Goal: Transaction & Acquisition: Purchase product/service

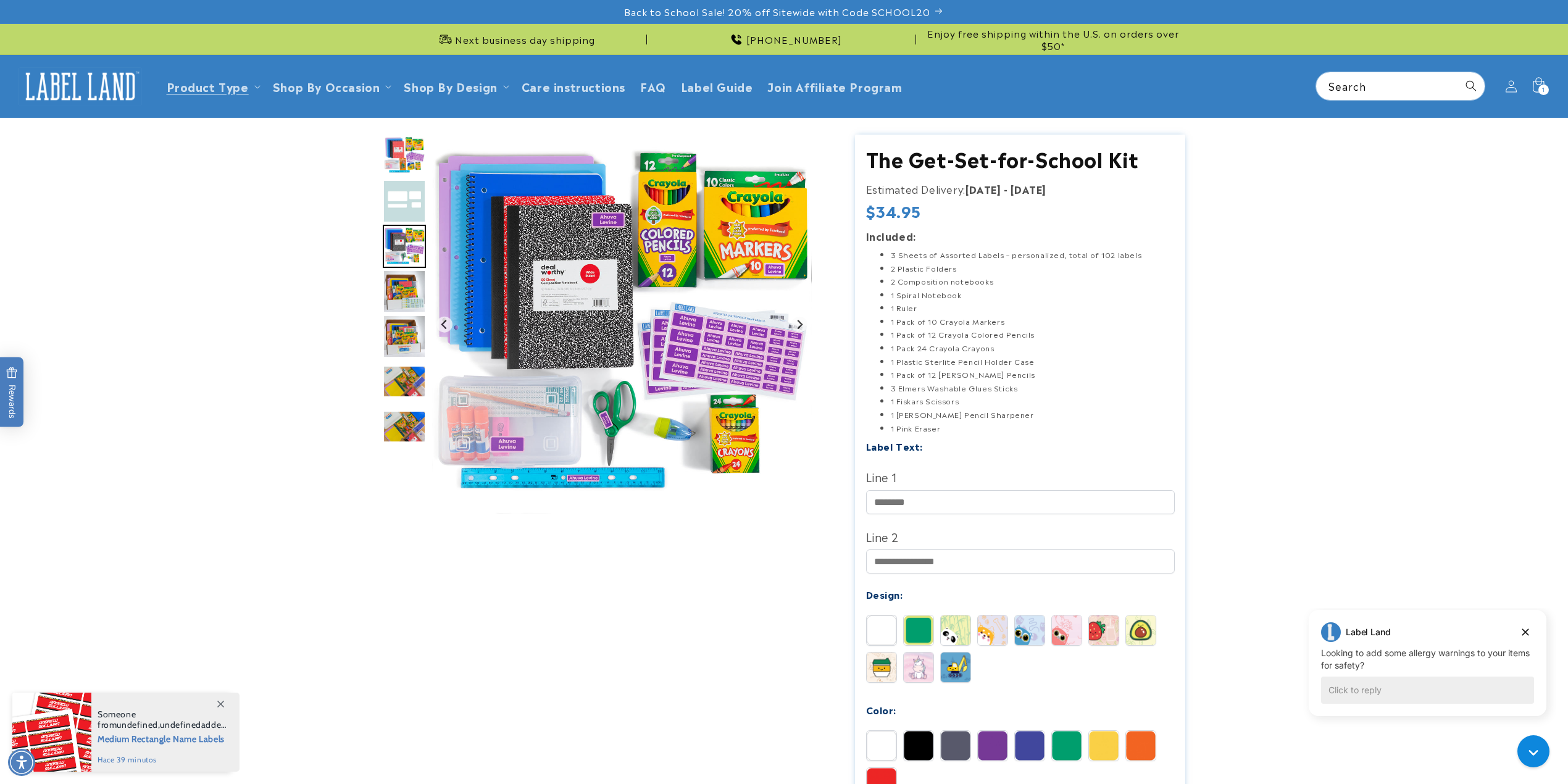
click at [107, 98] on img at bounding box center [80, 87] width 124 height 38
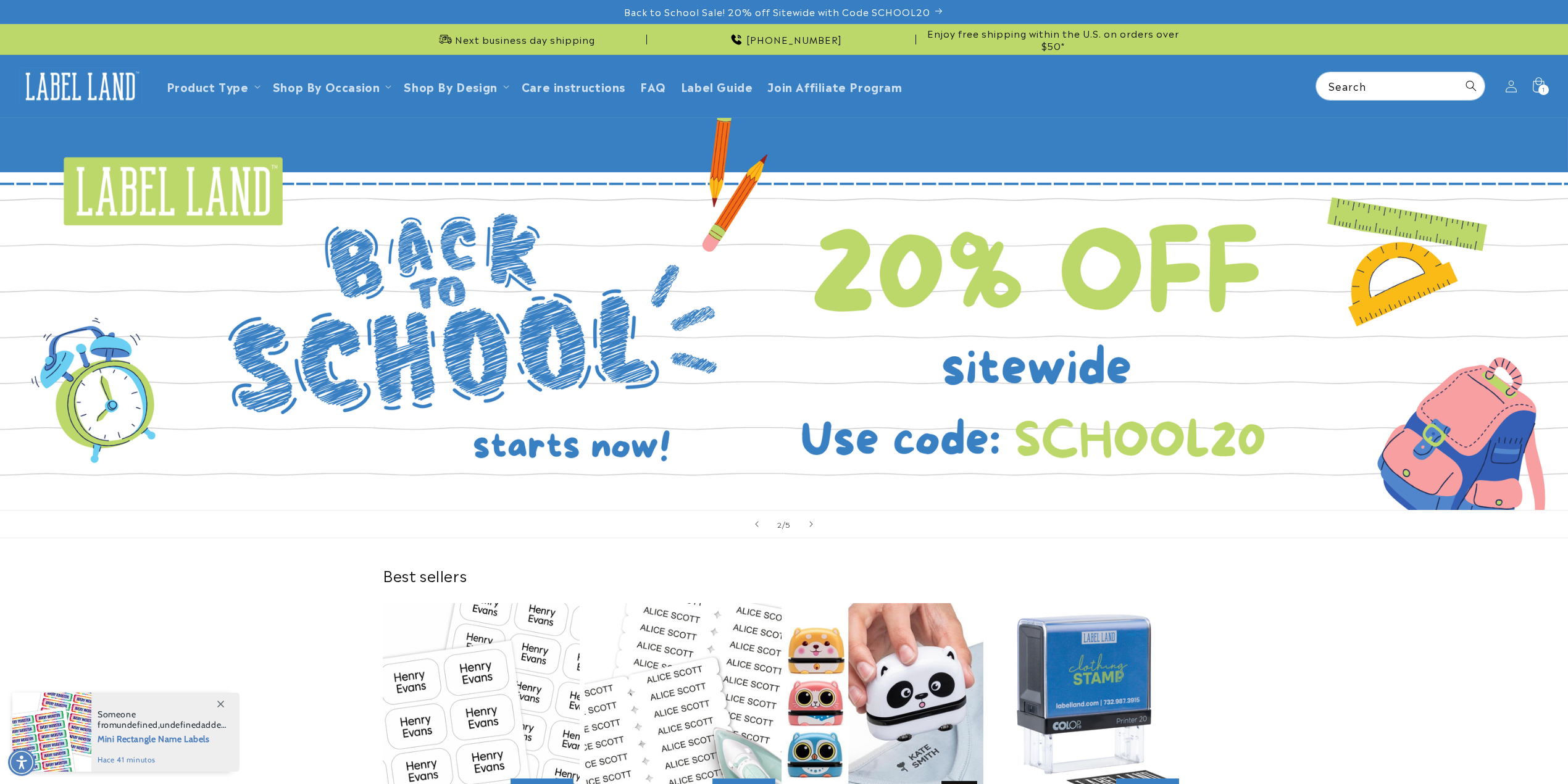
click at [810, 521] on icon "Next slide" at bounding box center [812, 523] width 4 height 12
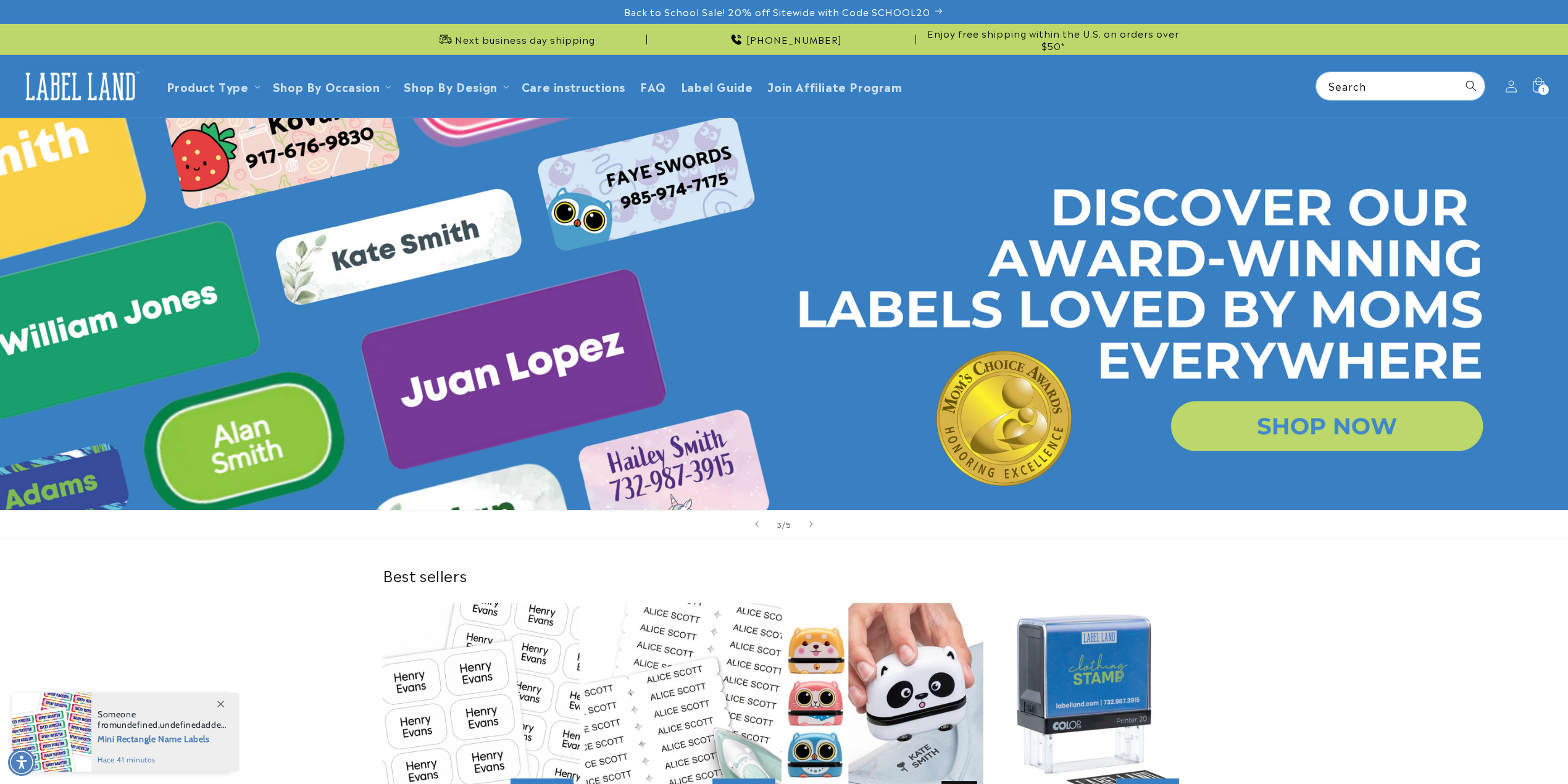
click at [810, 521] on icon "Next slide" at bounding box center [812, 523] width 4 height 12
click at [810, 523] on icon "Next slide" at bounding box center [812, 524] width 5 height 13
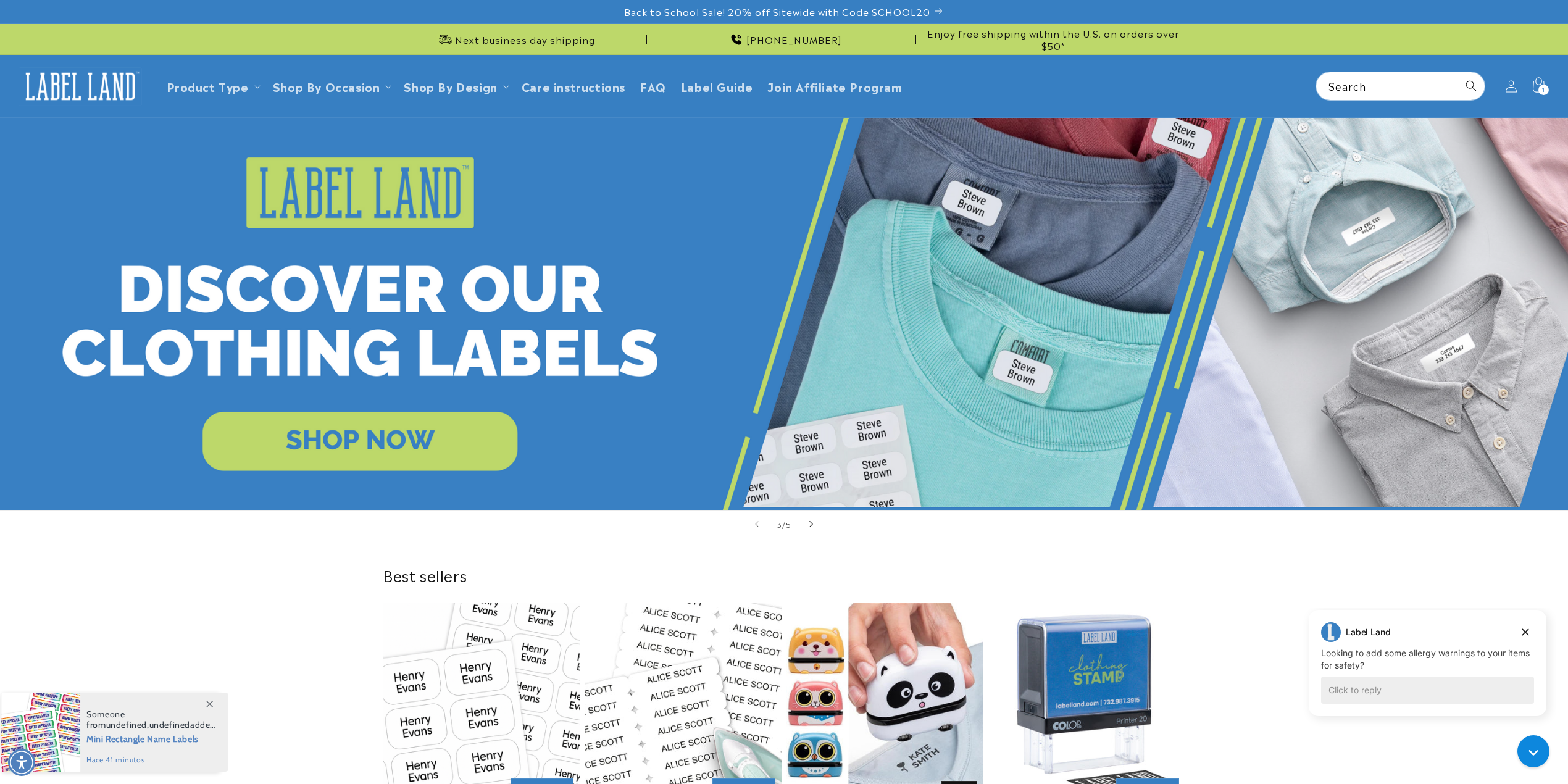
scroll to position [0, 0]
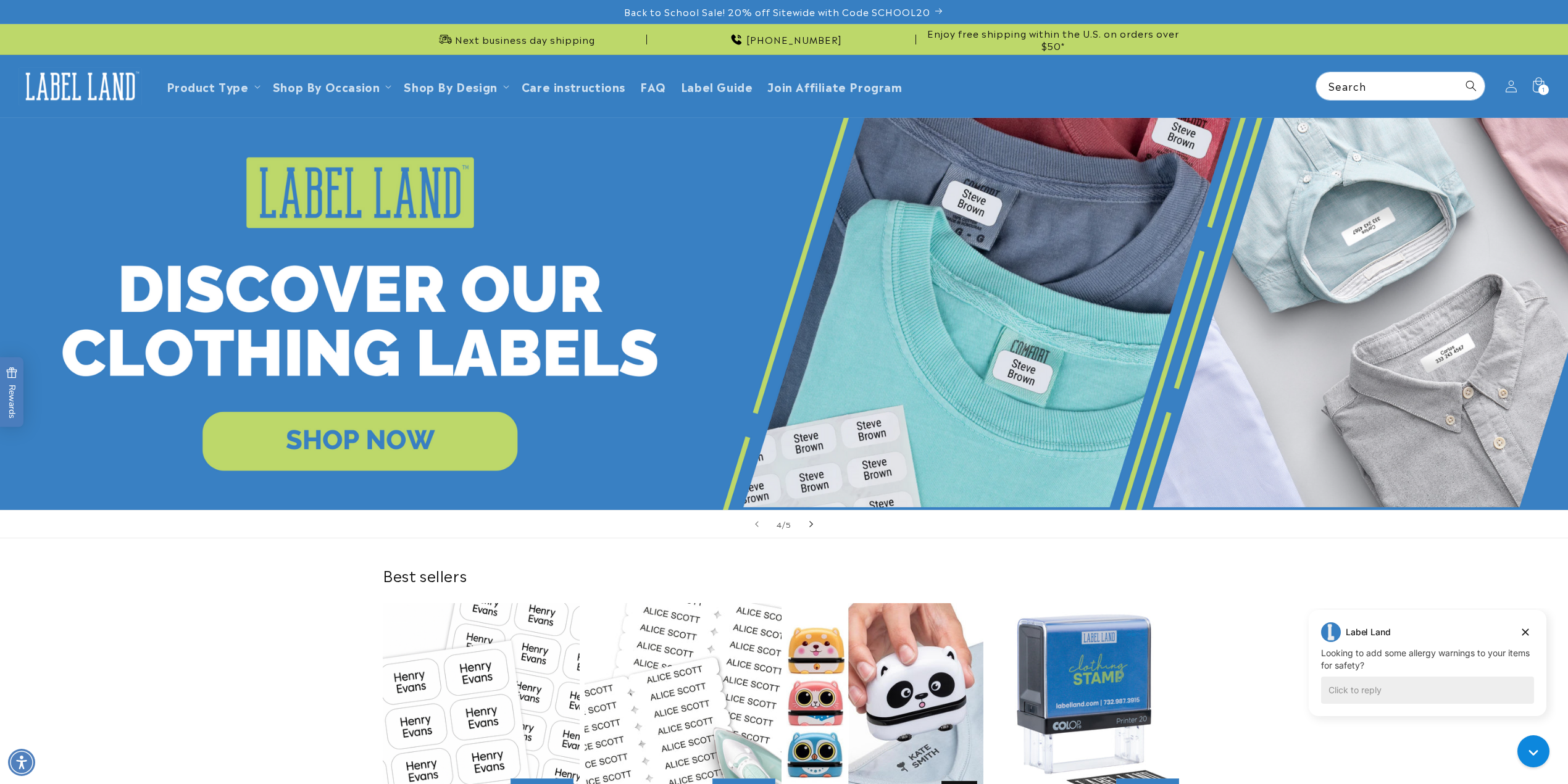
click at [810, 523] on icon "Next slide" at bounding box center [812, 524] width 5 height 13
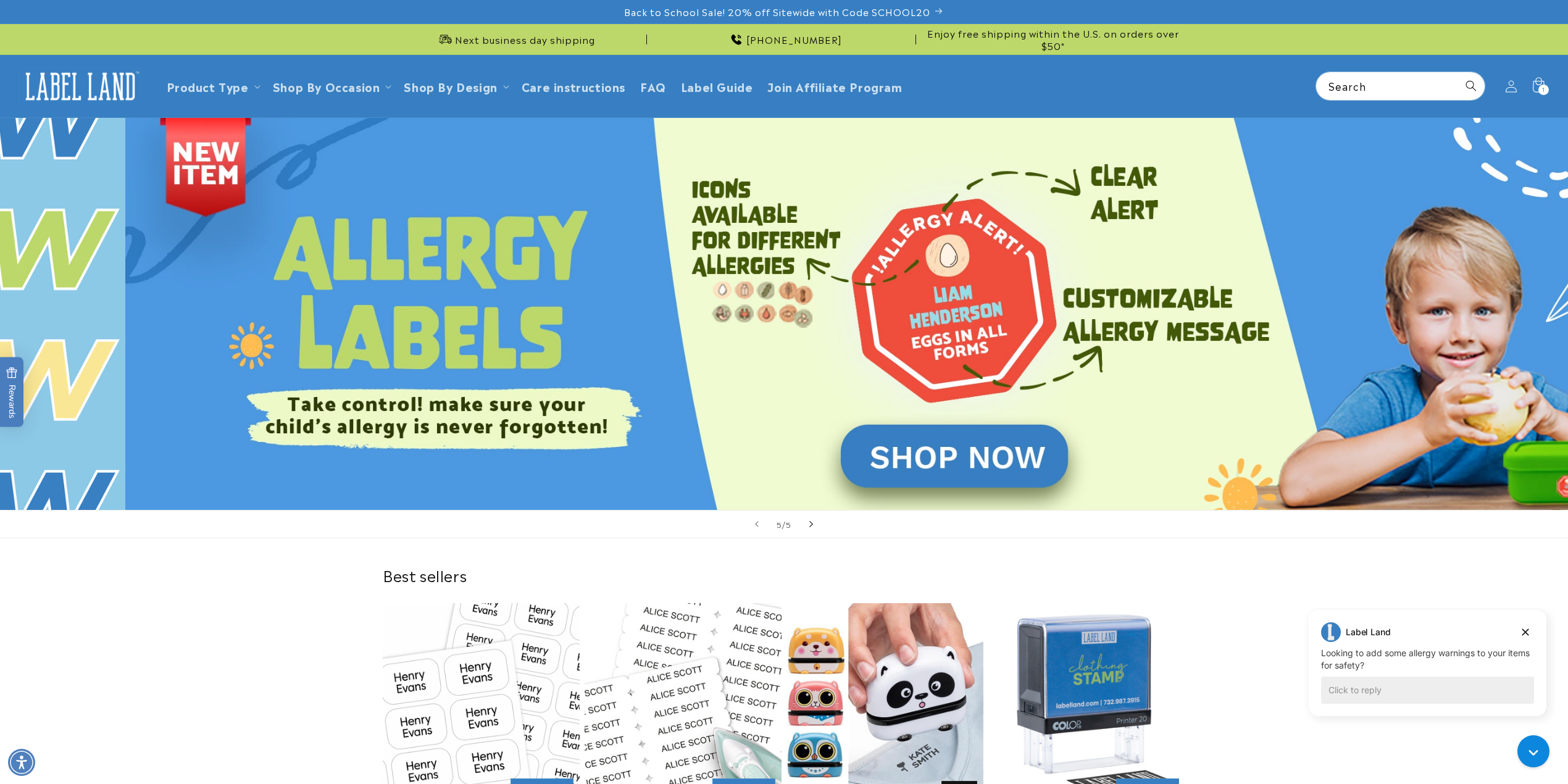
scroll to position [0, 6273]
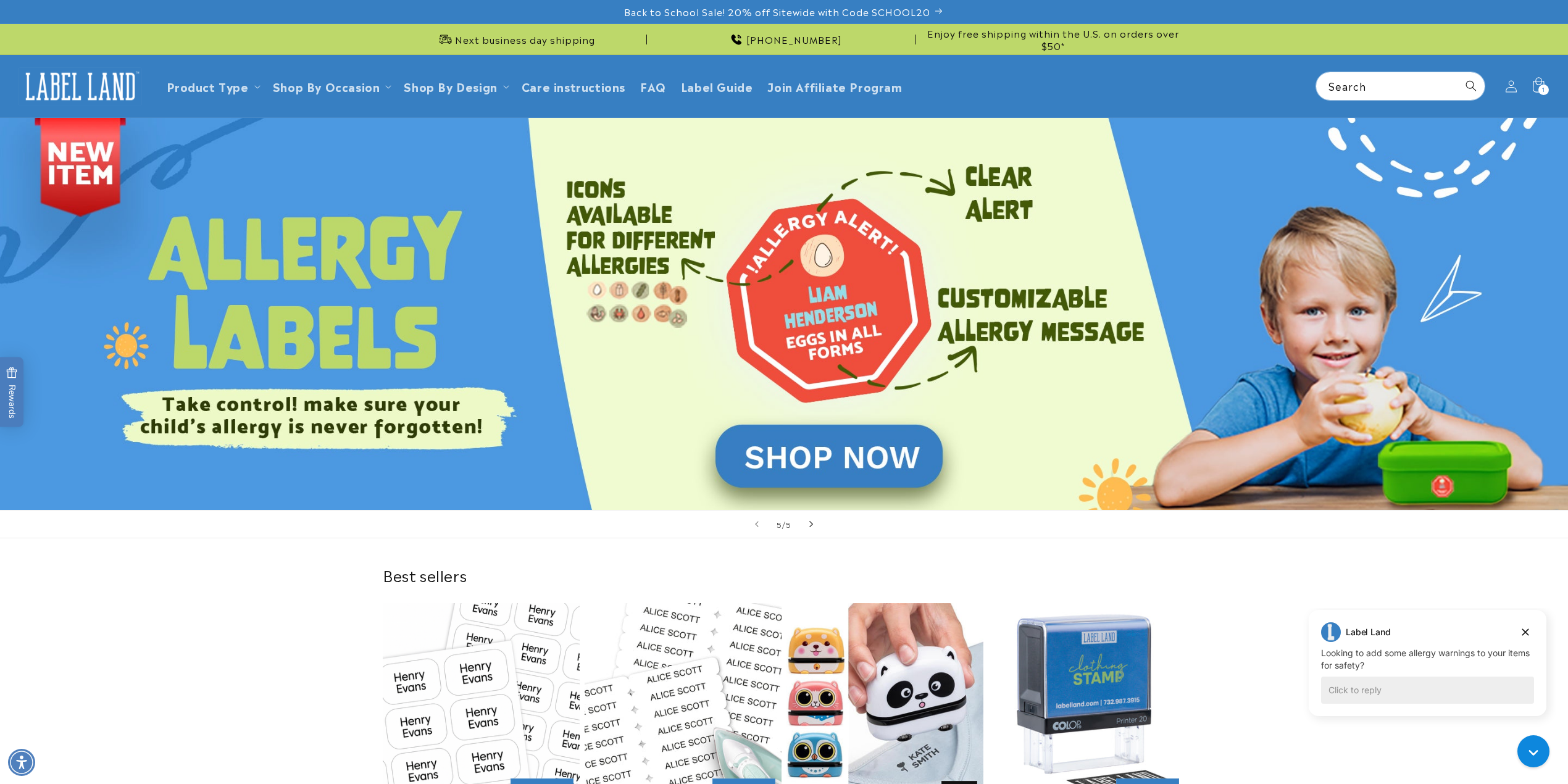
click at [810, 523] on icon "Next slide" at bounding box center [812, 524] width 5 height 13
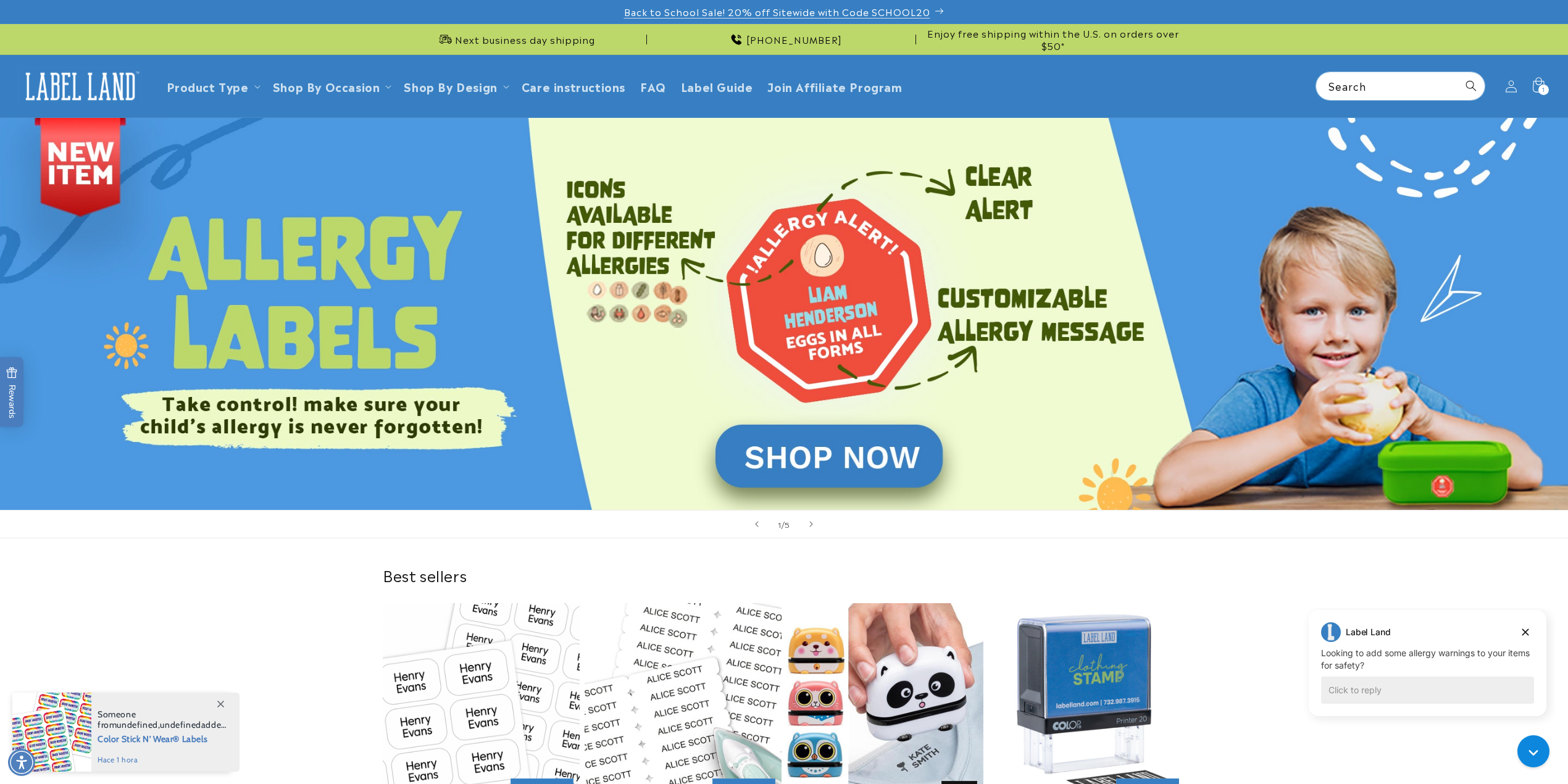
scroll to position [0, 0]
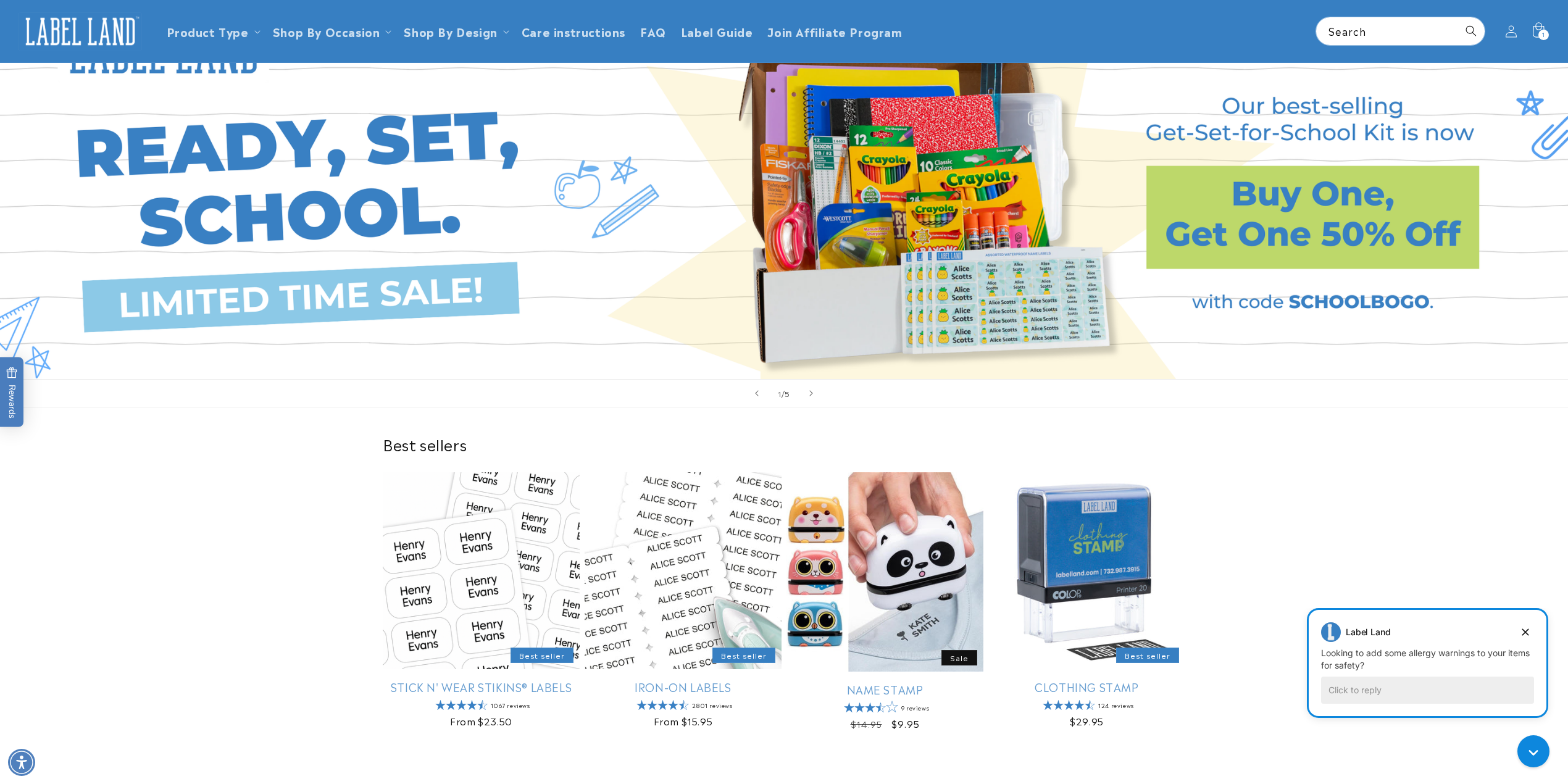
scroll to position [3, 0]
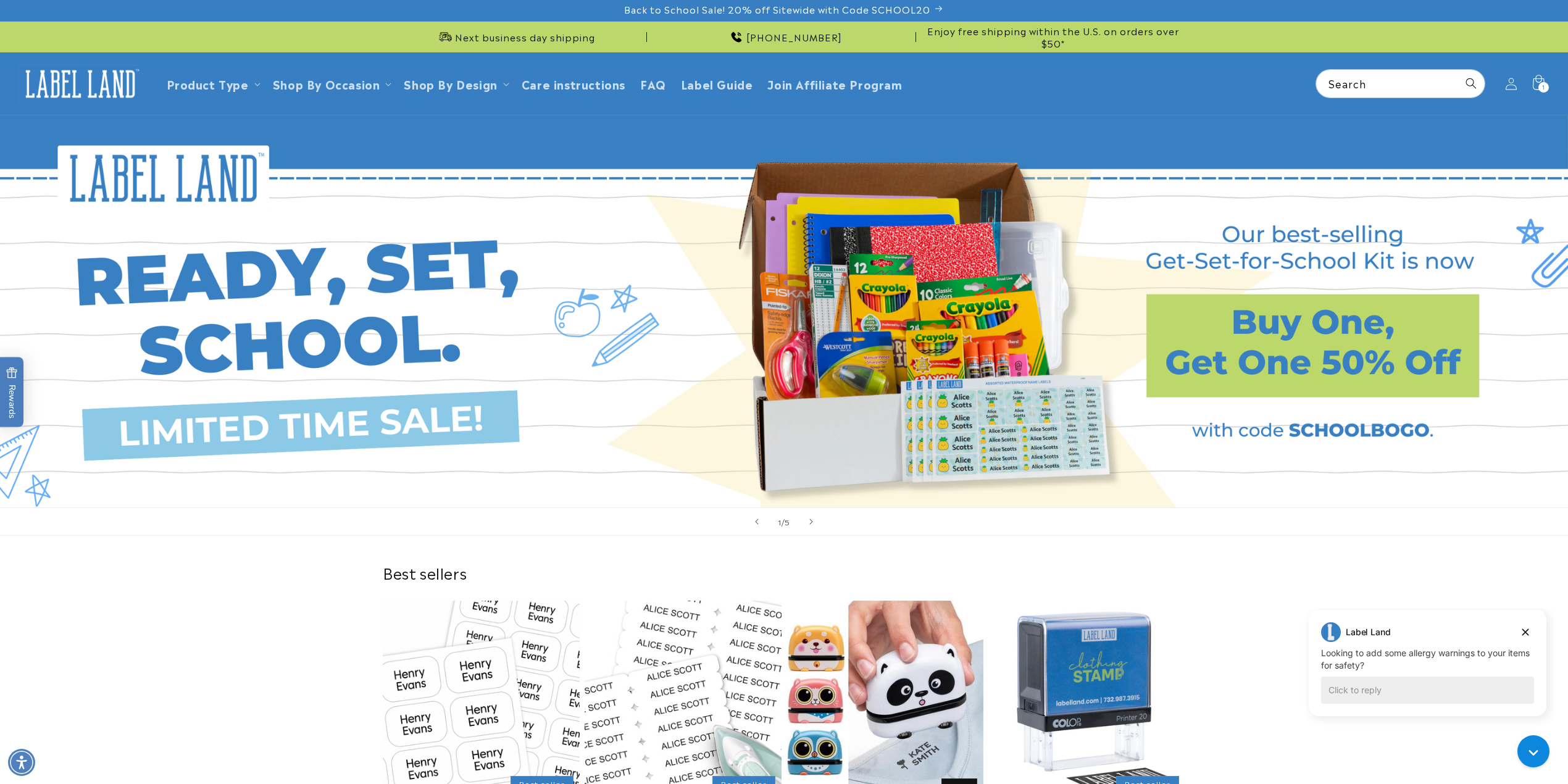
click at [1222, 323] on link "Open this option" at bounding box center [784, 311] width 1568 height 392
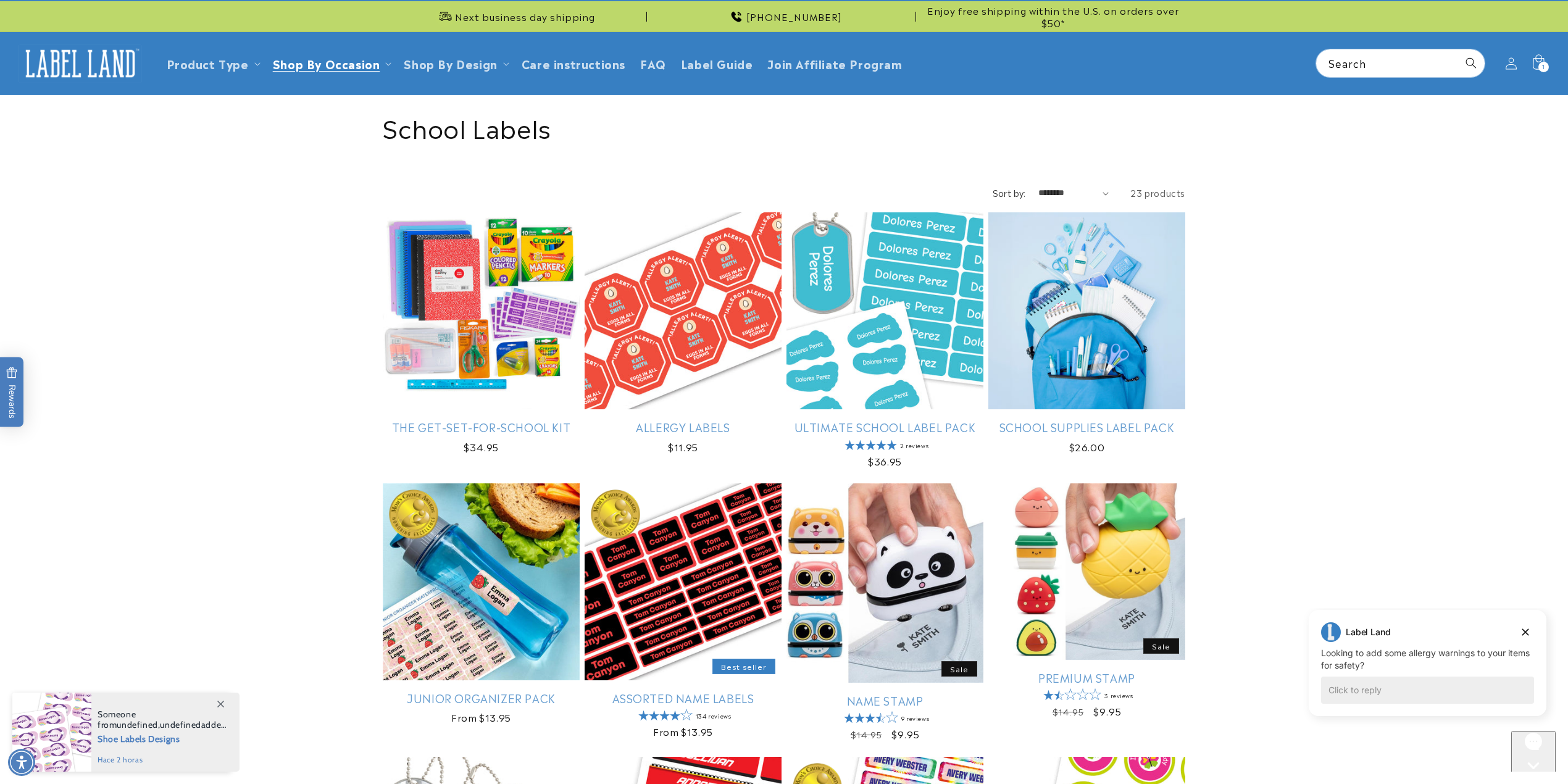
scroll to position [16, 0]
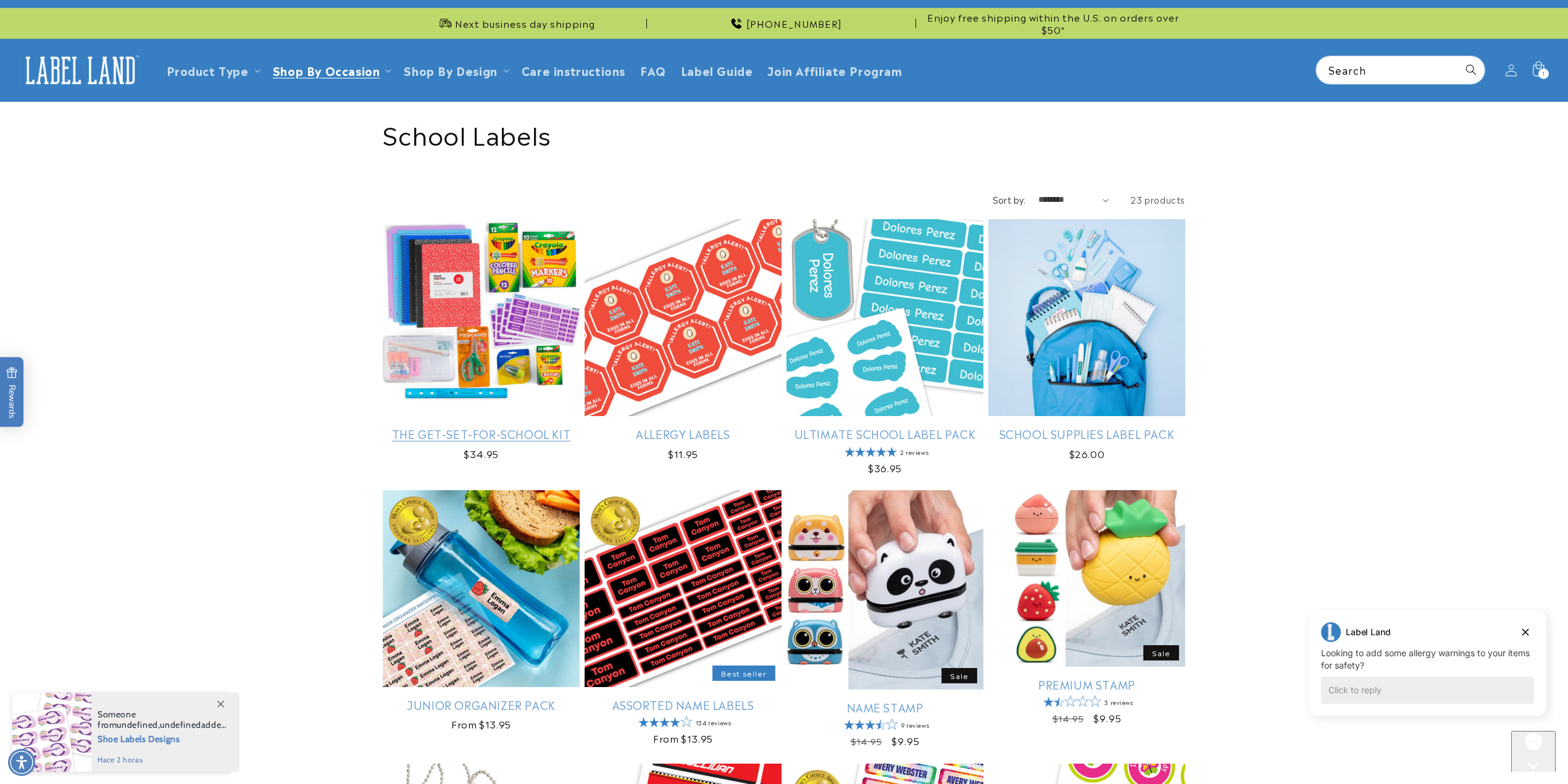
click at [532, 426] on link "The Get-Set-for-School Kit" at bounding box center [480, 433] width 197 height 14
